Goal: Check status: Check status

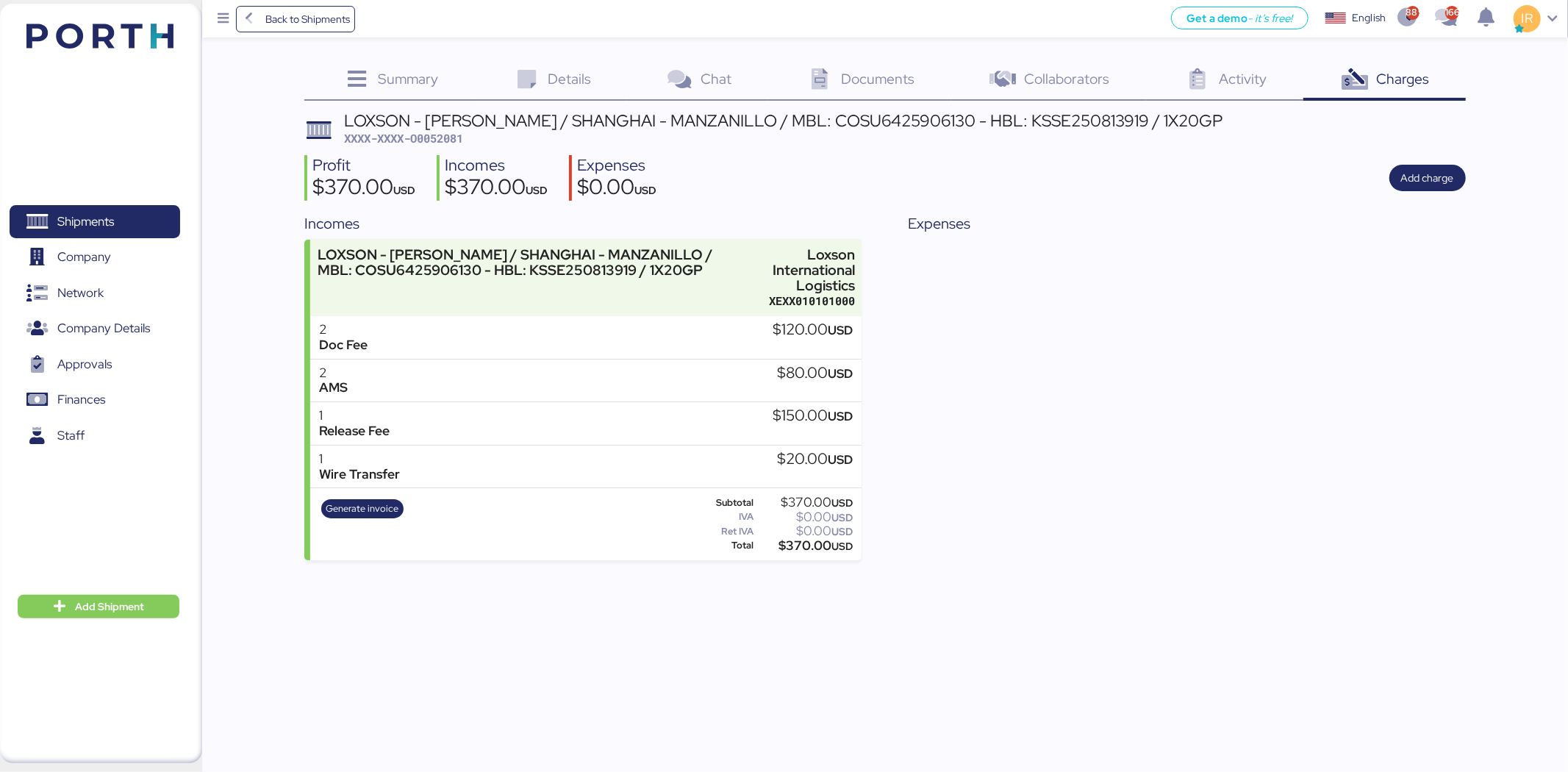
drag, startPoint x: 0, startPoint y: 0, endPoint x: 81, endPoint y: 201, distance: 216.7
click at [81, 201] on div "Shipments 0 Company 0 Network 0 Company Details 0 Approvals 0 Finances 0 Staff 0" at bounding box center [94, 383] width 190 height 398
click at [92, 215] on span "Shipments" at bounding box center [86, 221] width 57 height 21
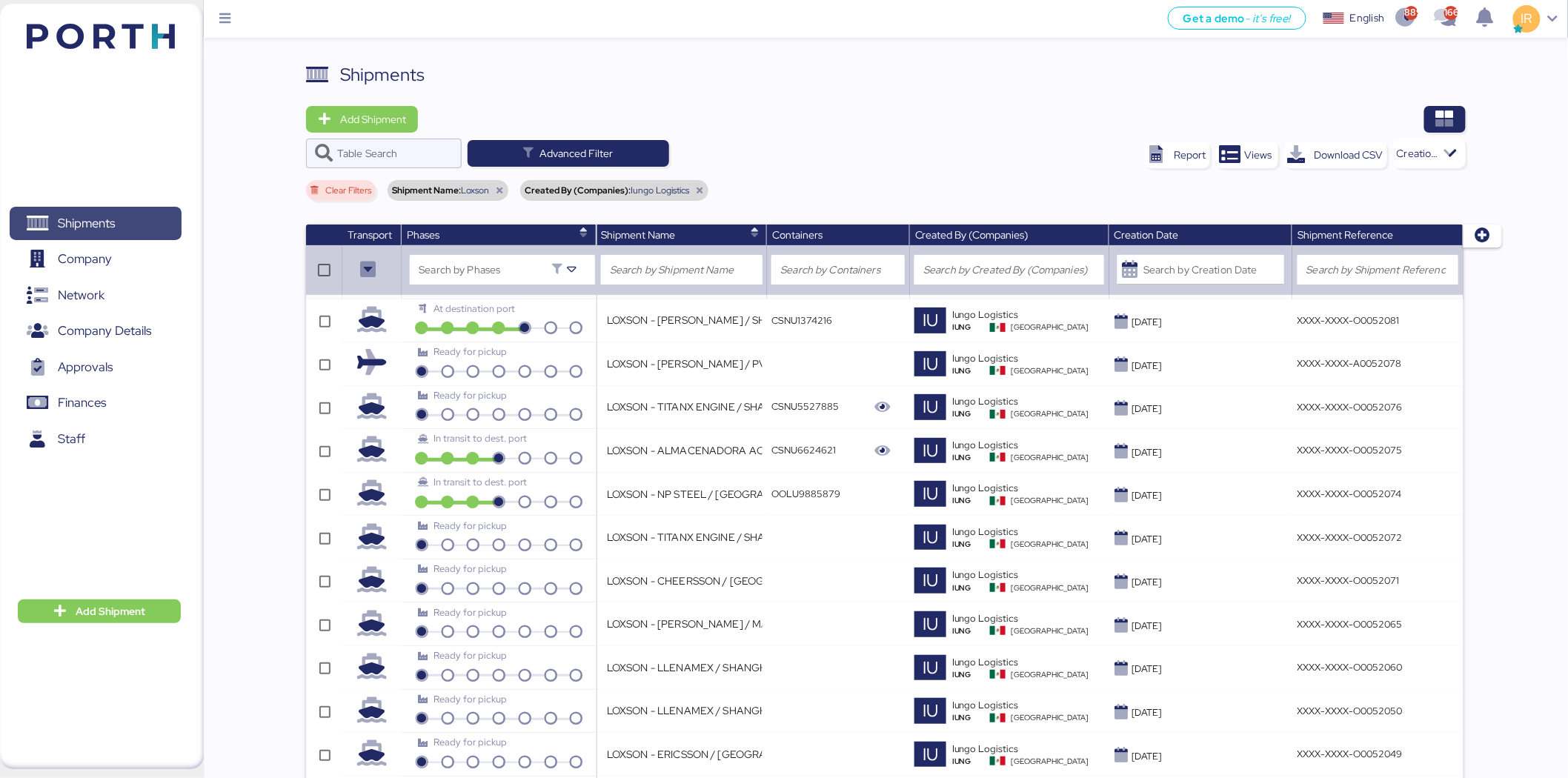
scroll to position [1668, 0]
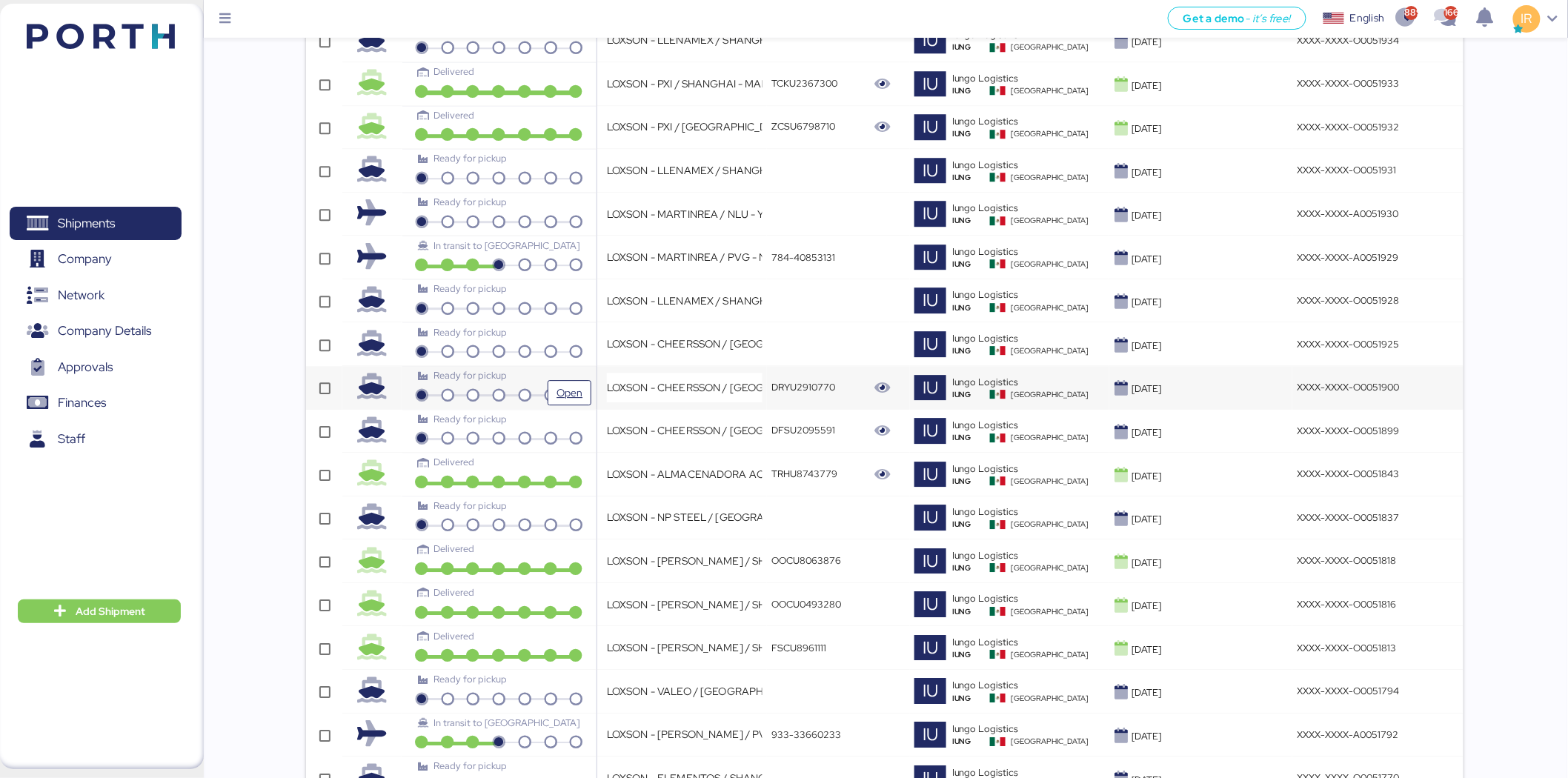
click at [550, 378] on div "Ready for pickup" at bounding box center [498, 375] width 162 height 14
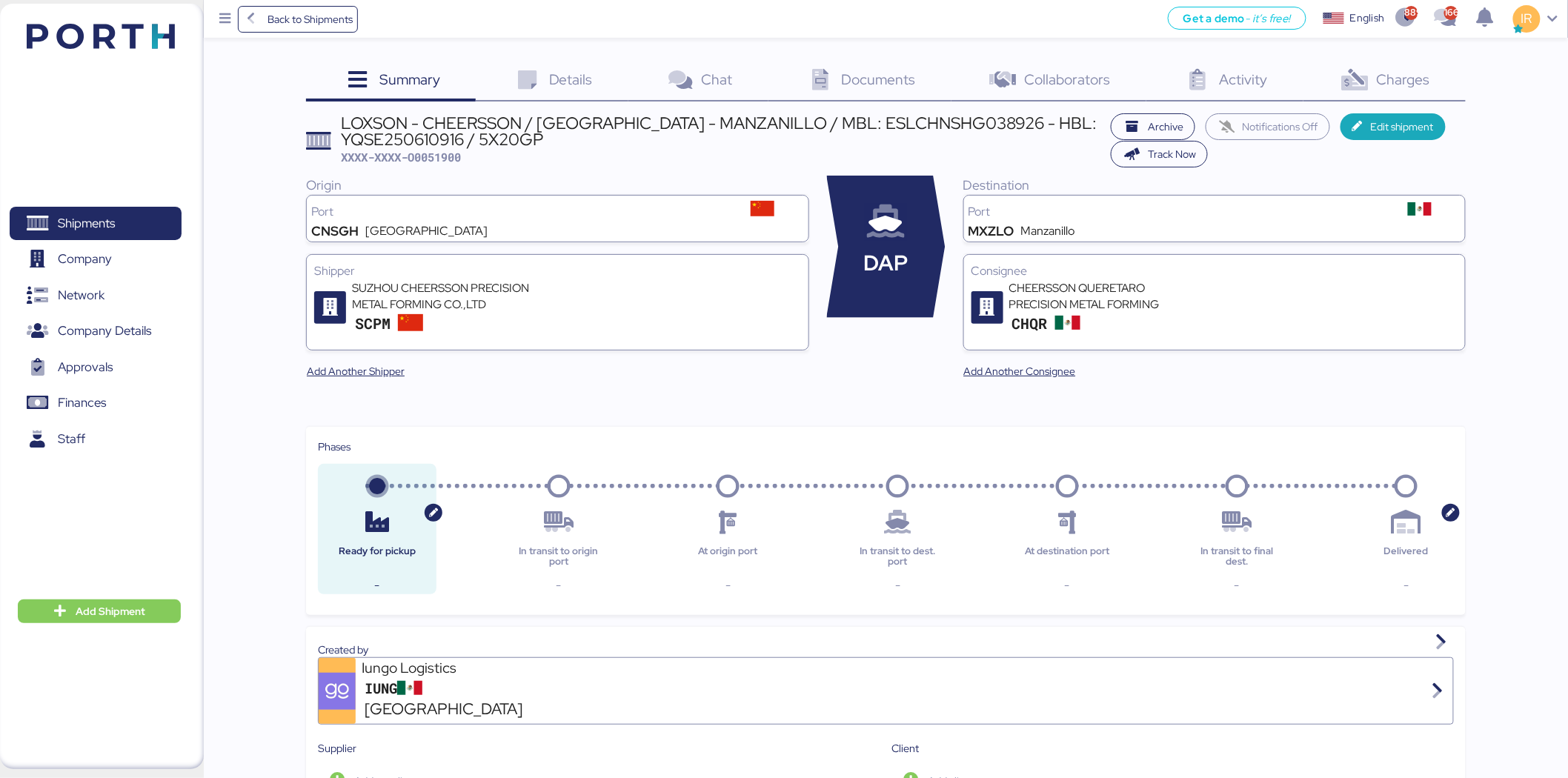
click at [557, 75] on span "Details" at bounding box center [570, 80] width 44 height 19
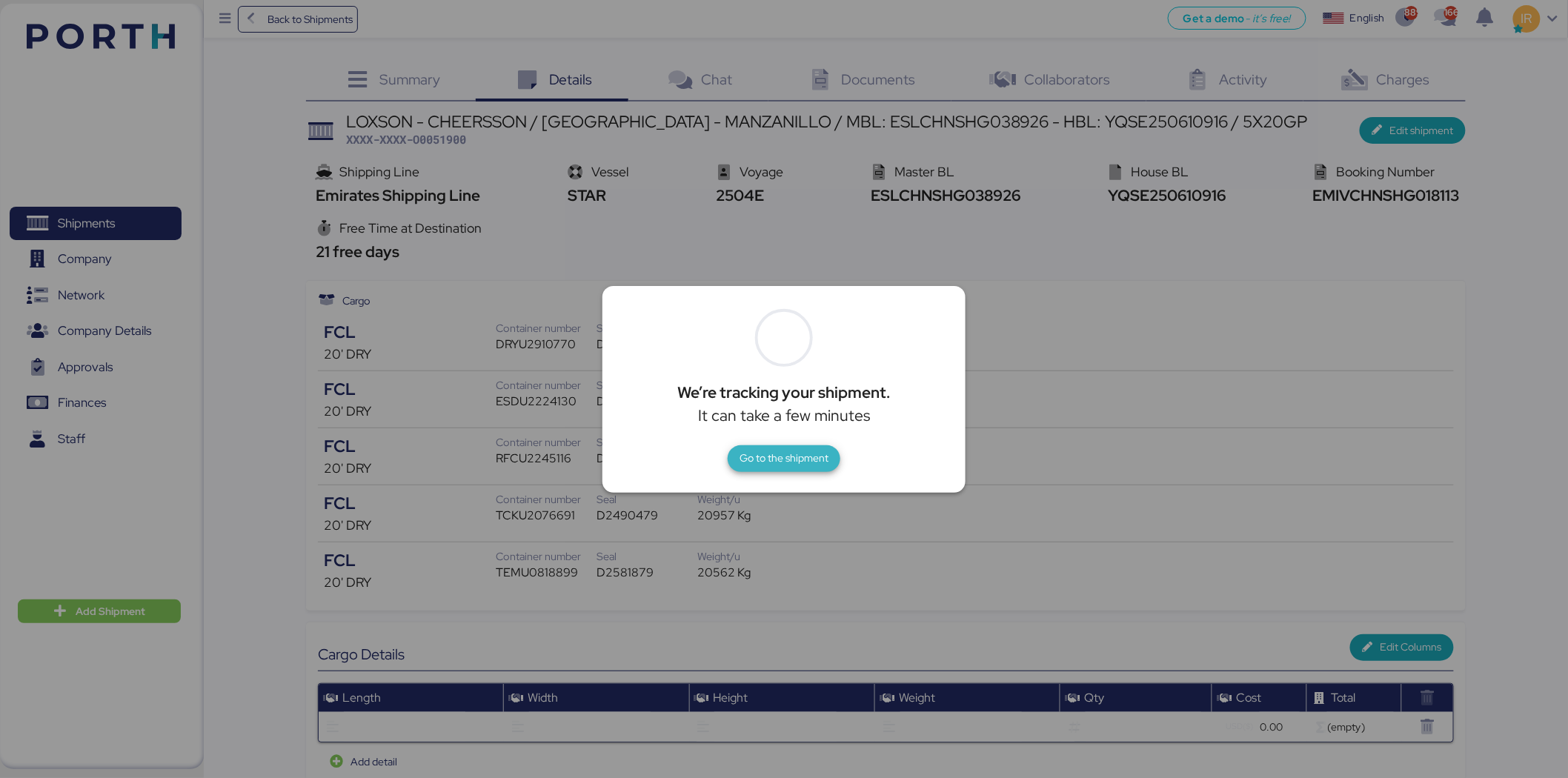
click at [763, 456] on span "Go to the shipment" at bounding box center [783, 457] width 89 height 18
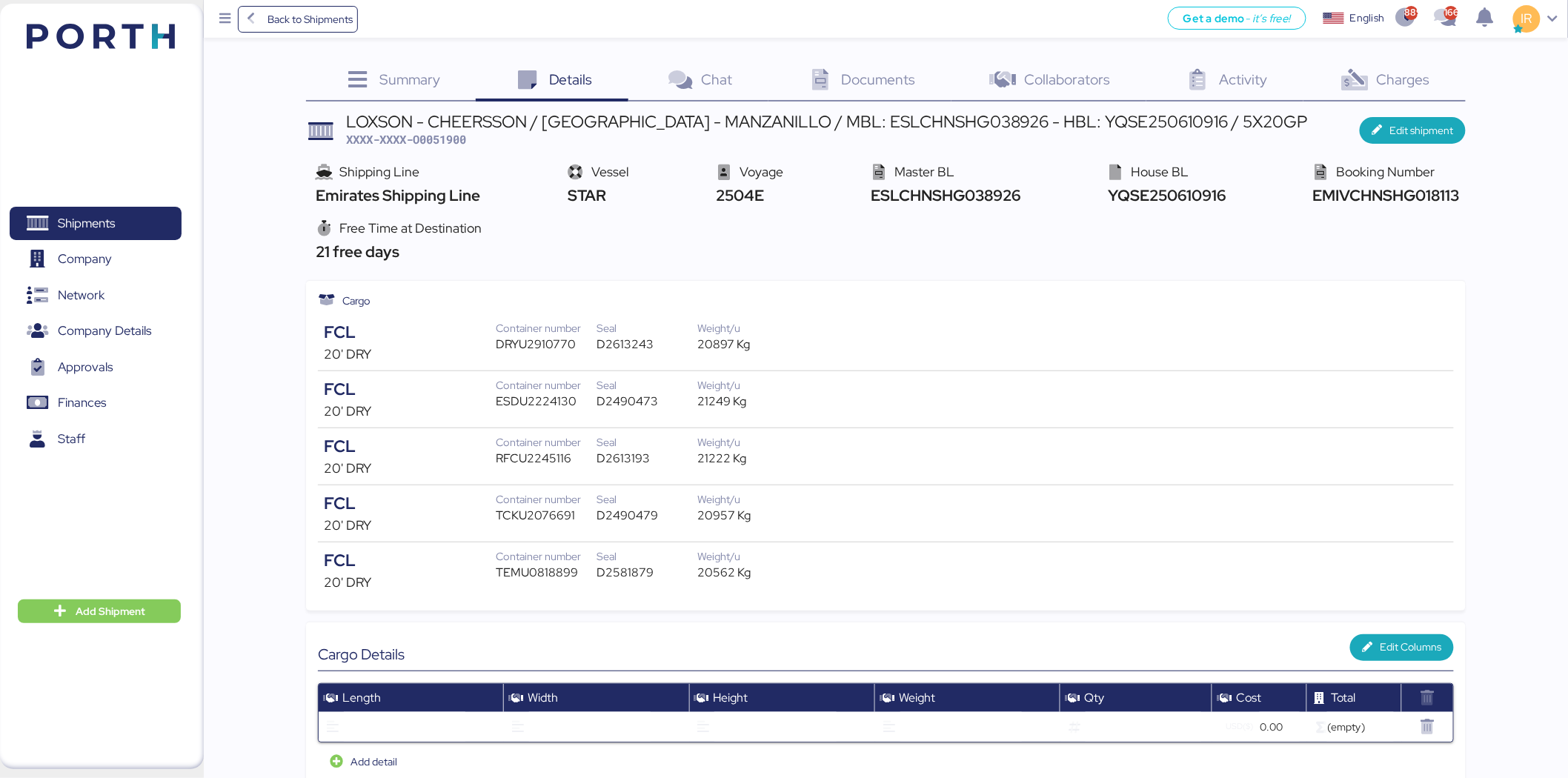
click at [544, 573] on div "TEMU0818899" at bounding box center [545, 572] width 101 height 18
copy div "TEMU0818899"
